Goal: Find specific page/section: Find specific page/section

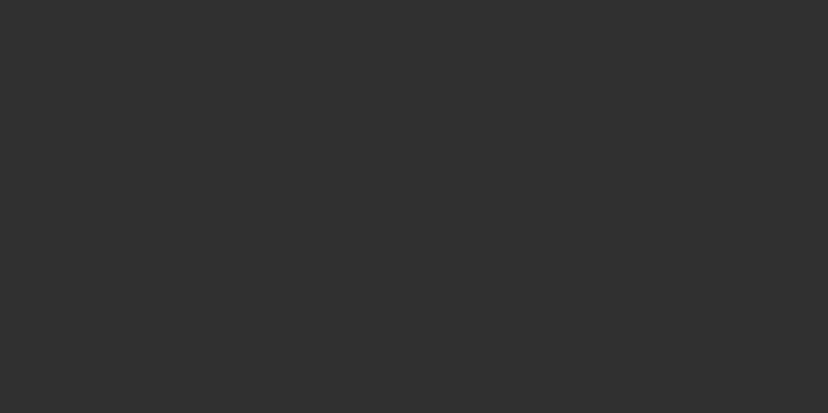
select select "10"
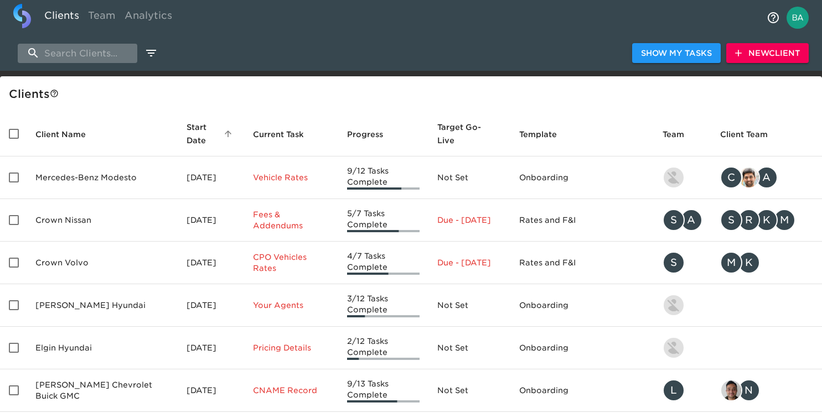
click at [75, 62] on input "search" at bounding box center [78, 53] width 120 height 19
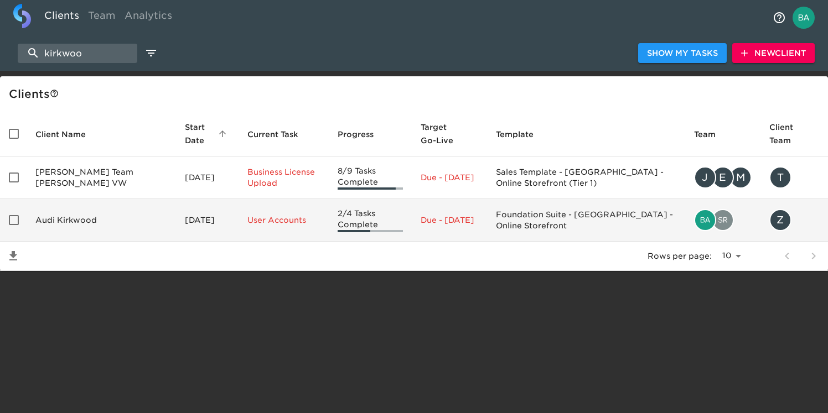
type input "kirkwoo"
click at [79, 215] on td "Audi Kirkwood" at bounding box center [101, 220] width 149 height 43
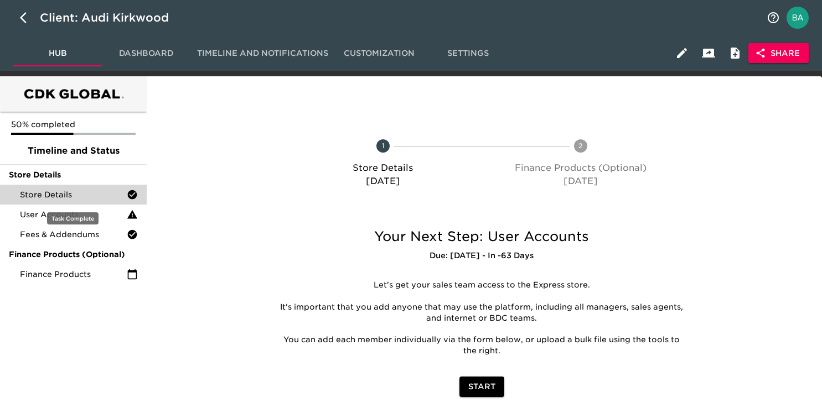
click at [64, 189] on span "Store Details" at bounding box center [73, 194] width 107 height 11
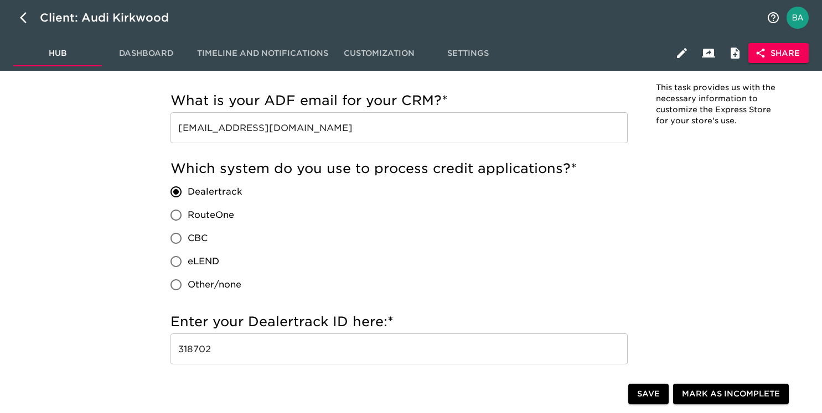
scroll to position [771, 0]
